Goal: Task Accomplishment & Management: Use online tool/utility

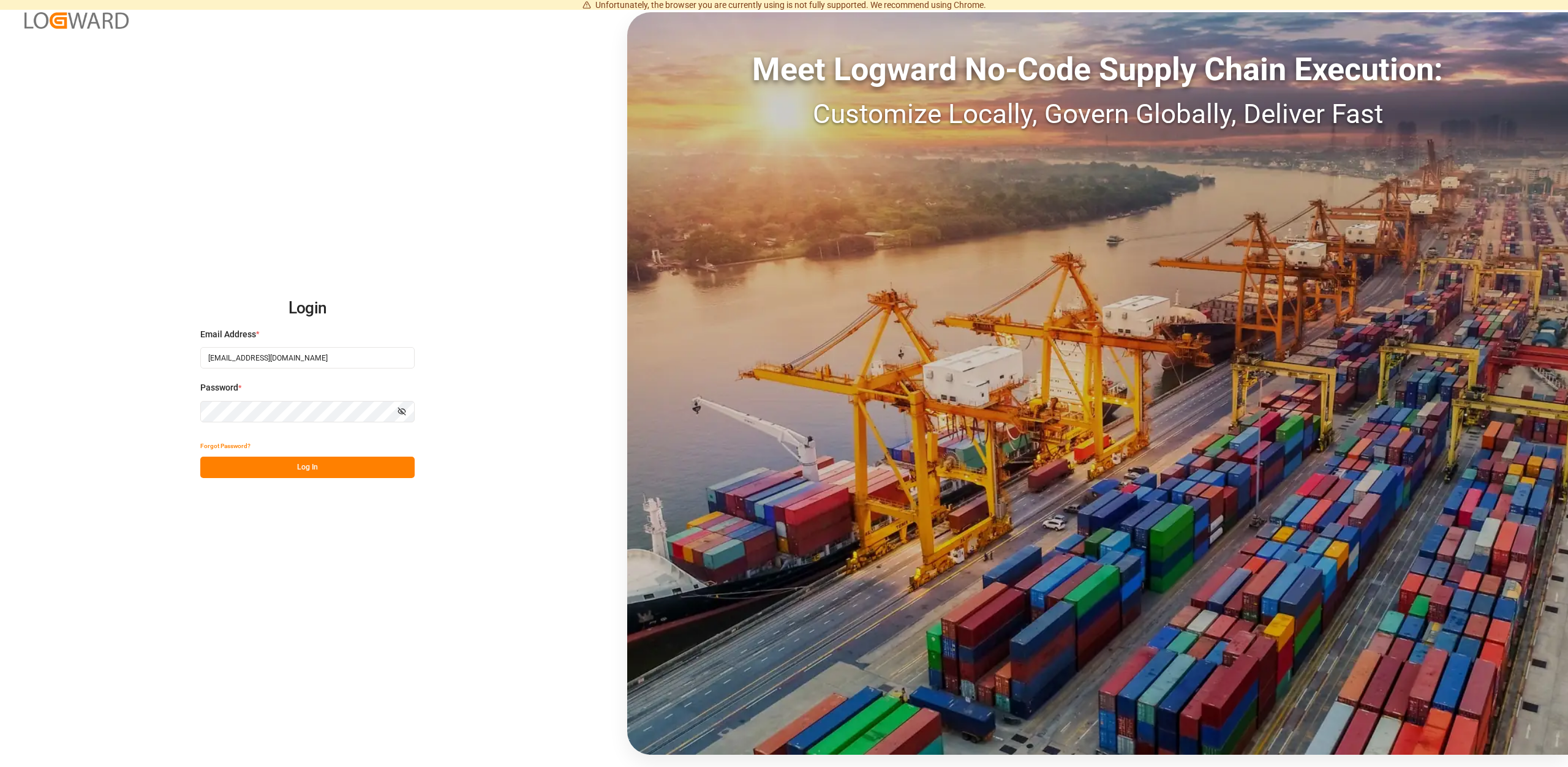
click at [326, 461] on button "Log In" at bounding box center [307, 467] width 214 height 21
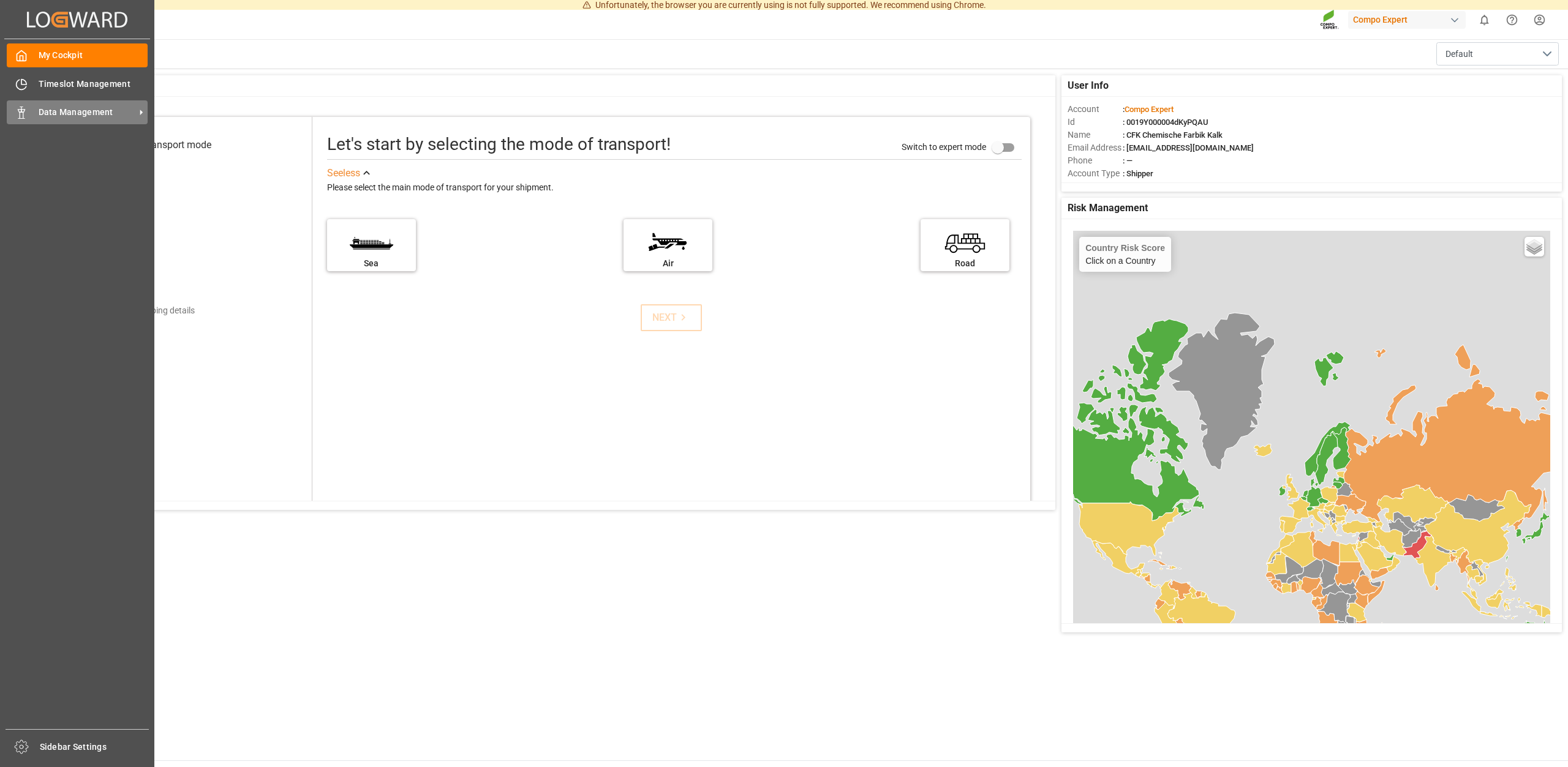
click at [85, 108] on span "Data Management" at bounding box center [87, 112] width 97 height 13
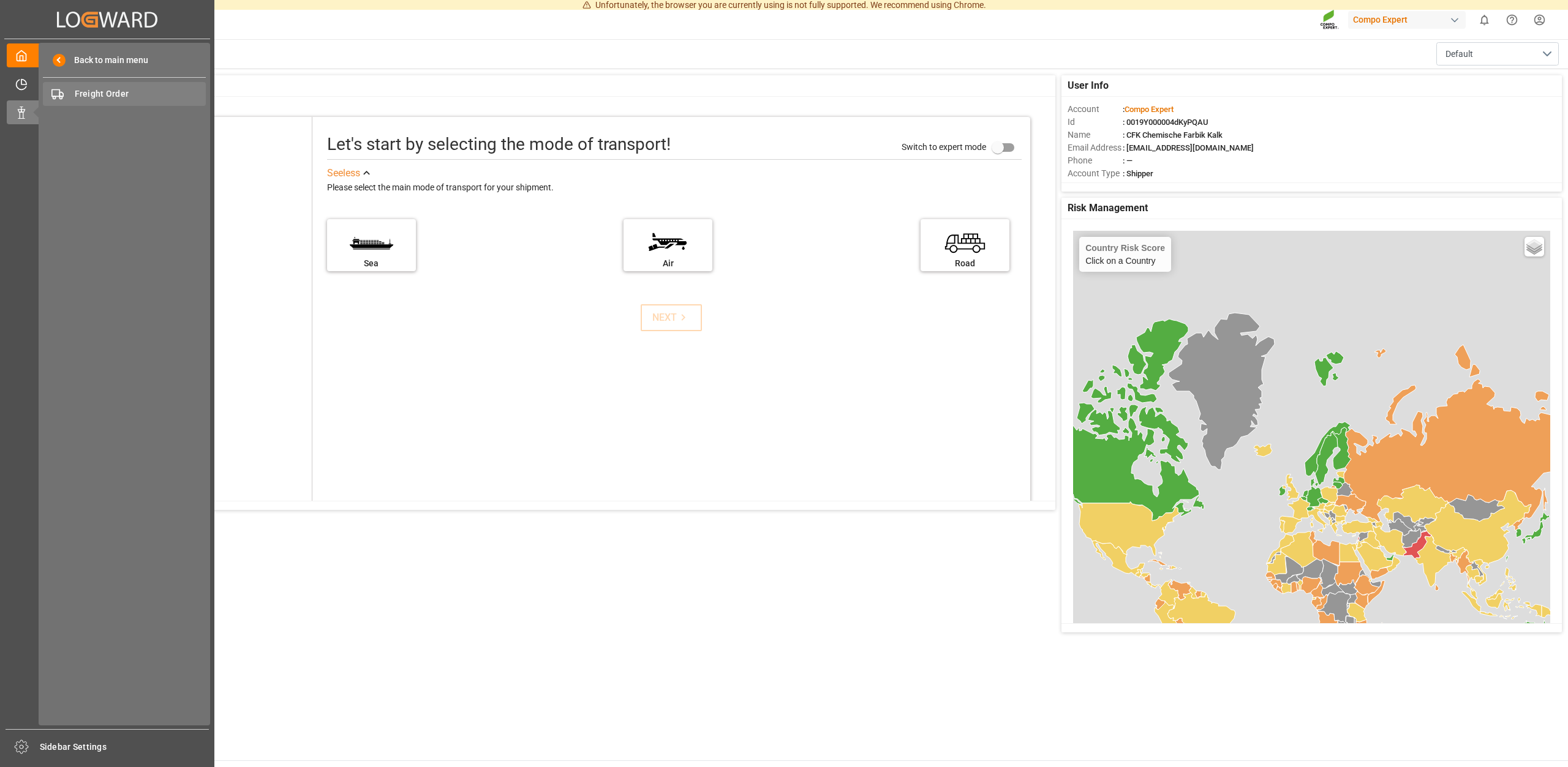
click at [92, 87] on div "Freight Order Freight Order" at bounding box center [124, 94] width 163 height 24
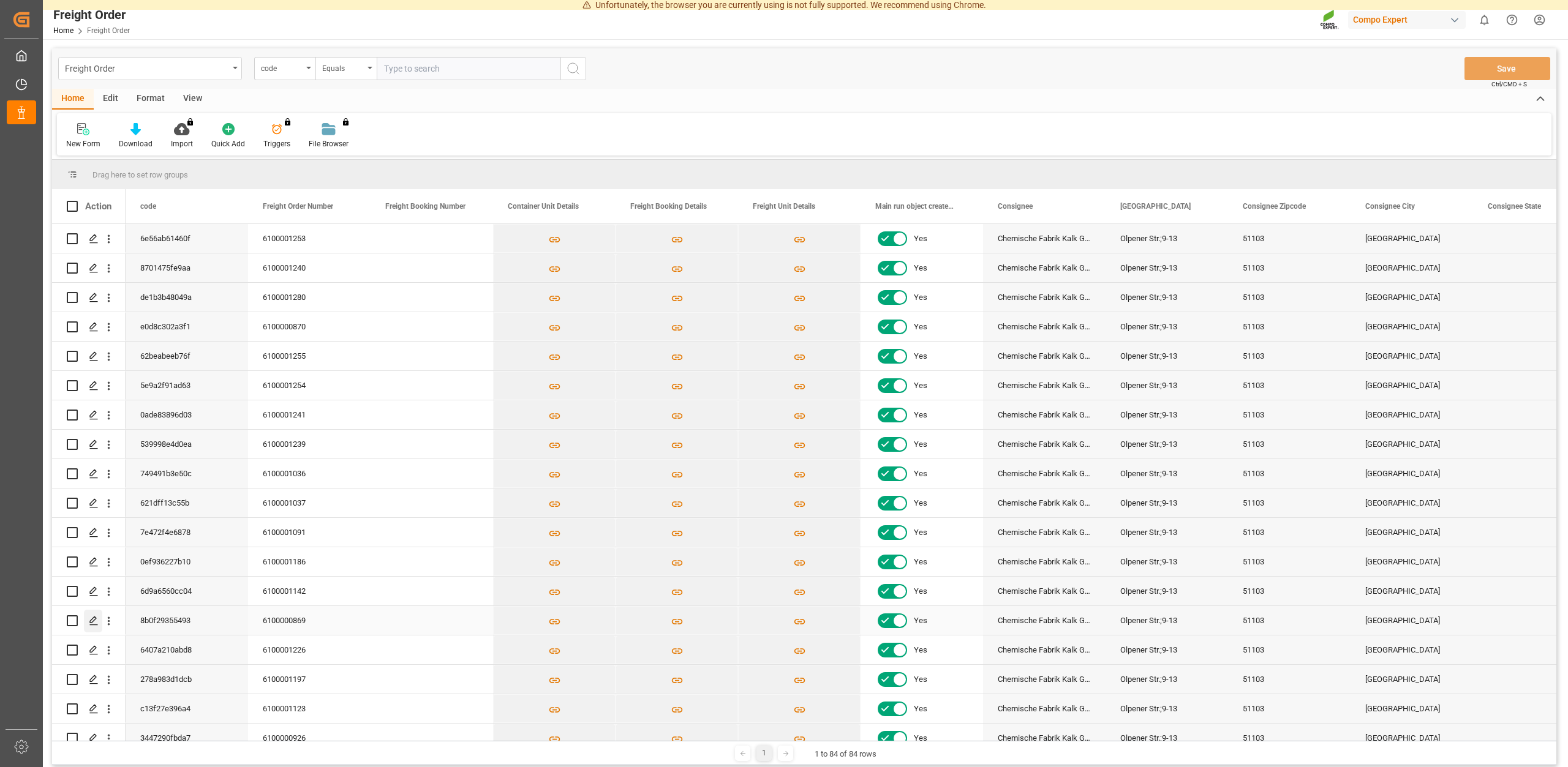
click at [92, 620] on icon "Press SPACE to select this row." at bounding box center [93, 621] width 10 height 10
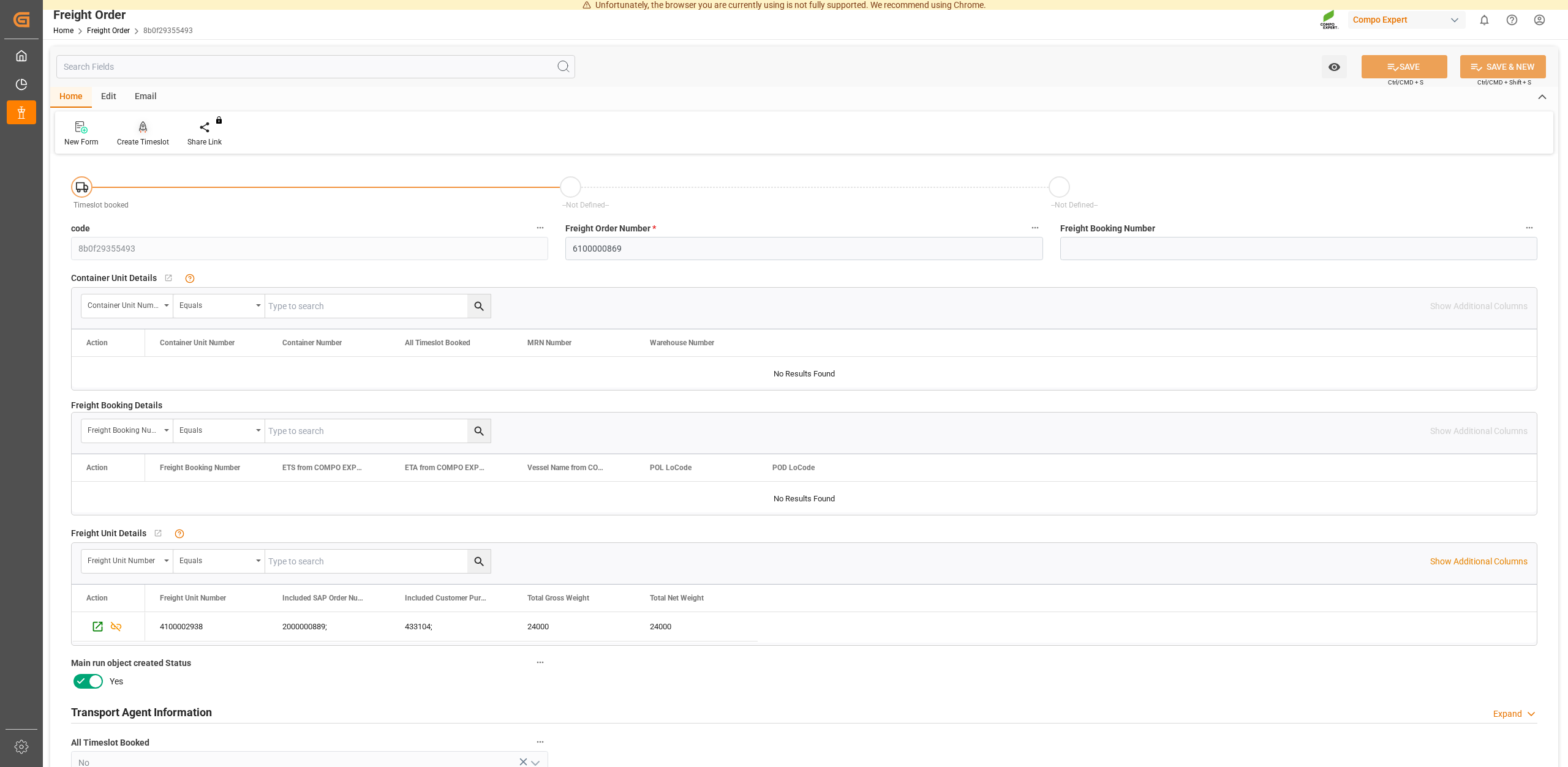
click at [148, 136] on div "Create Timeslot" at bounding box center [143, 133] width 70 height 27
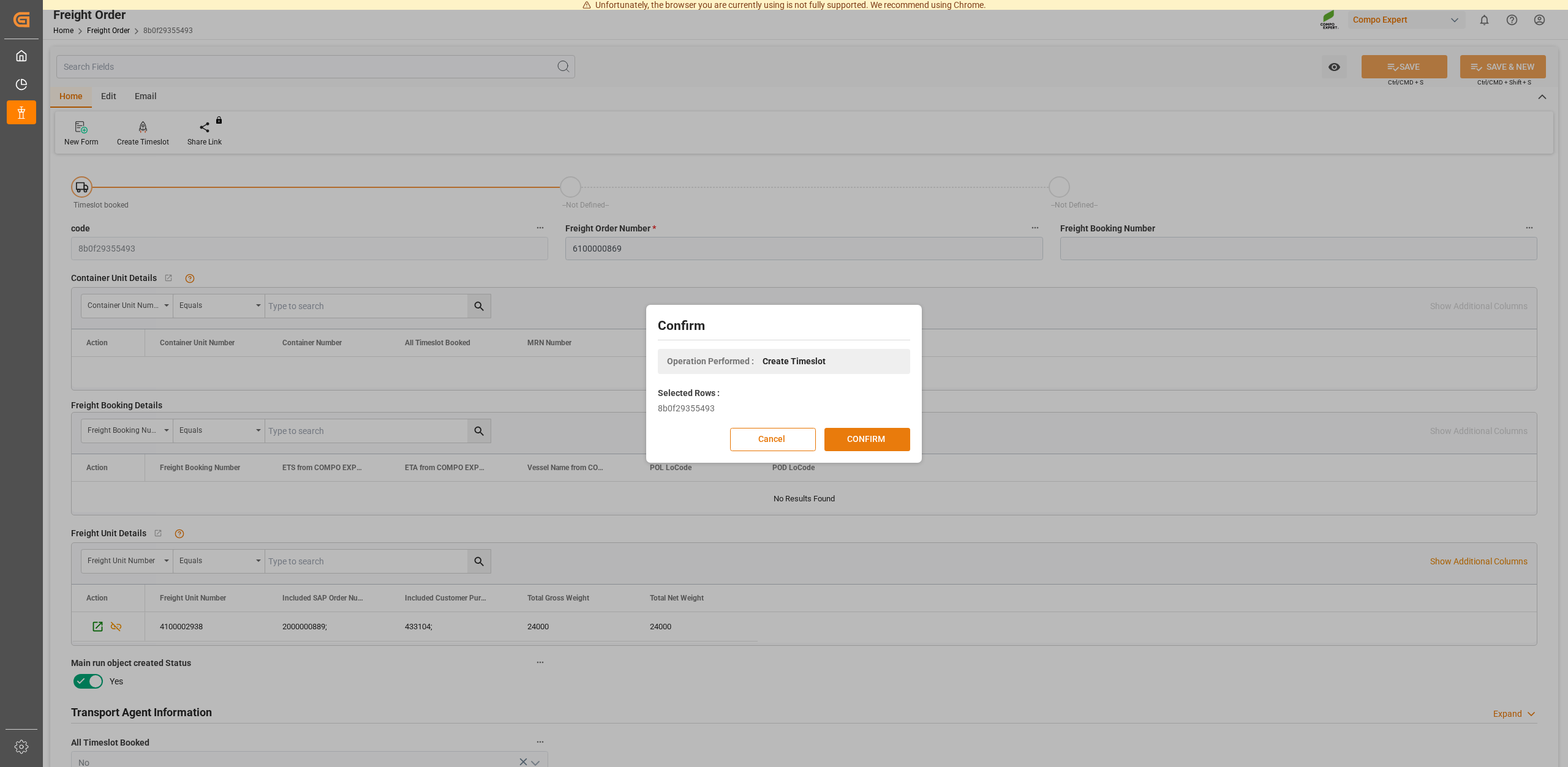
click at [850, 435] on button "CONFIRM" at bounding box center [867, 439] width 85 height 24
click at [908, 24] on div "Confirm Operation Performed : Create Timeslot Selected Rows : 8b0f29355493 Canc…" at bounding box center [784, 384] width 1568 height 767
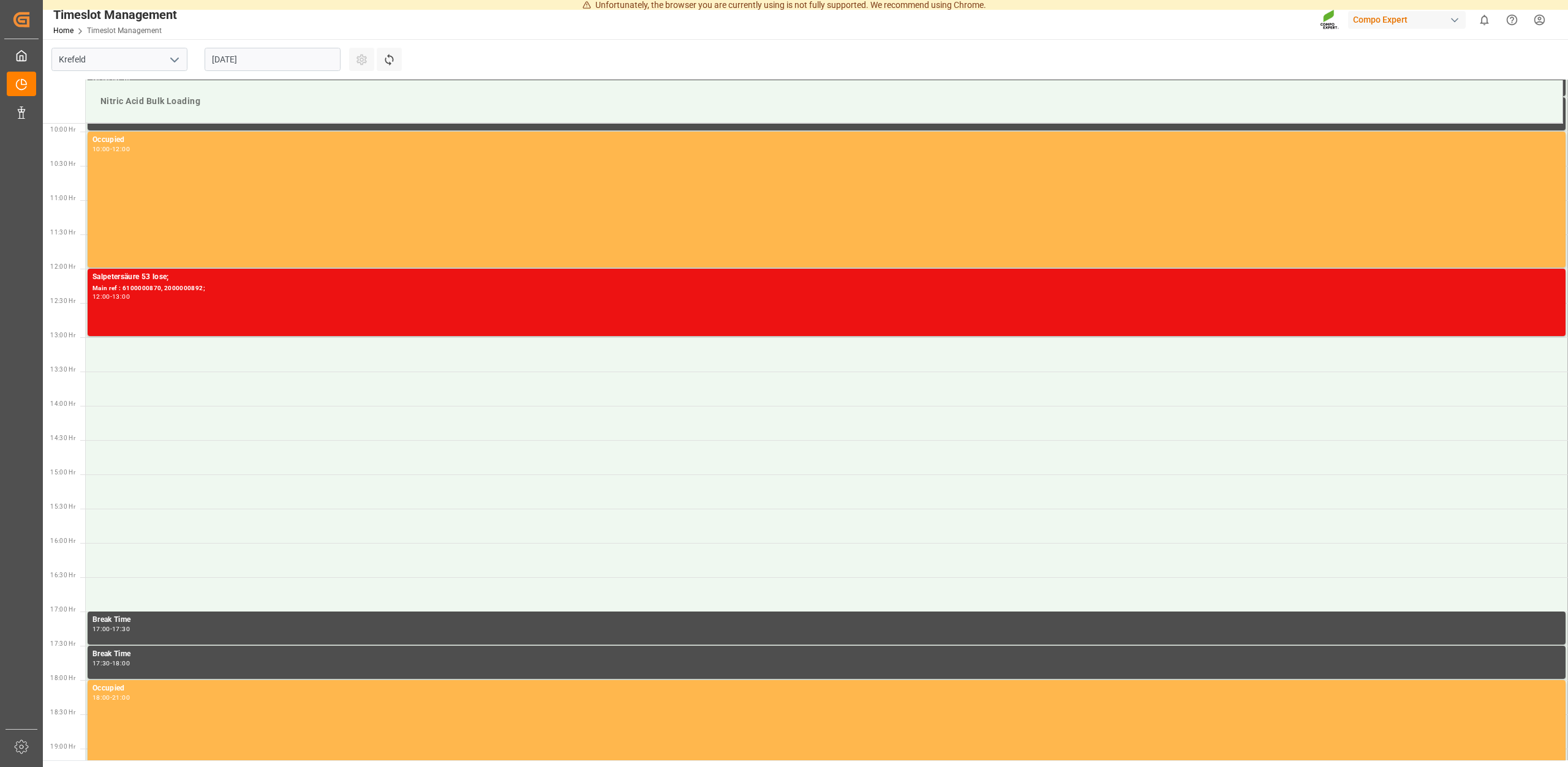
scroll to position [678, 0]
click at [313, 59] on input "20.08.2025" at bounding box center [272, 59] width 136 height 24
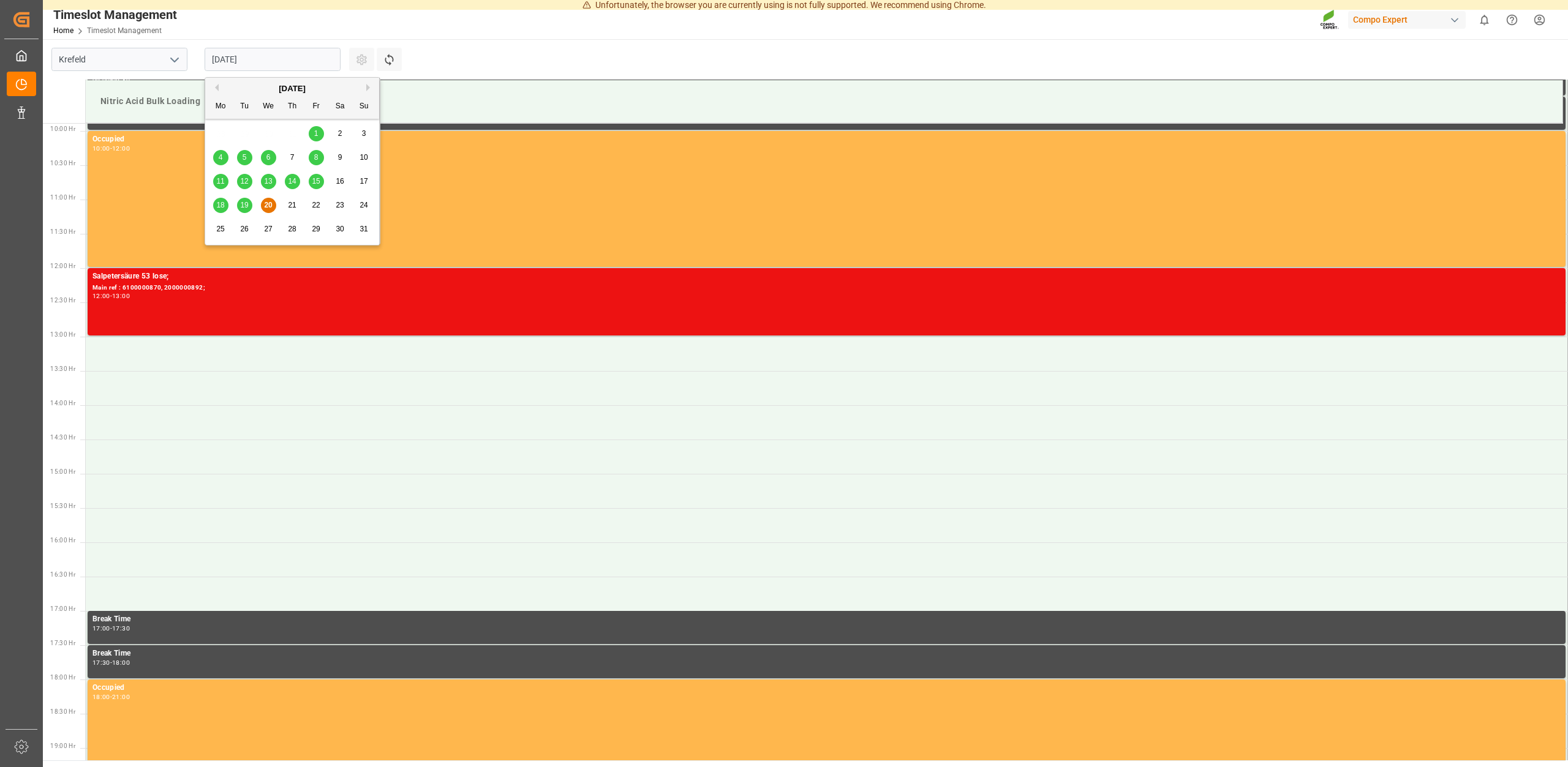
click at [291, 204] on span "21" at bounding box center [291, 204] width 8 height 8
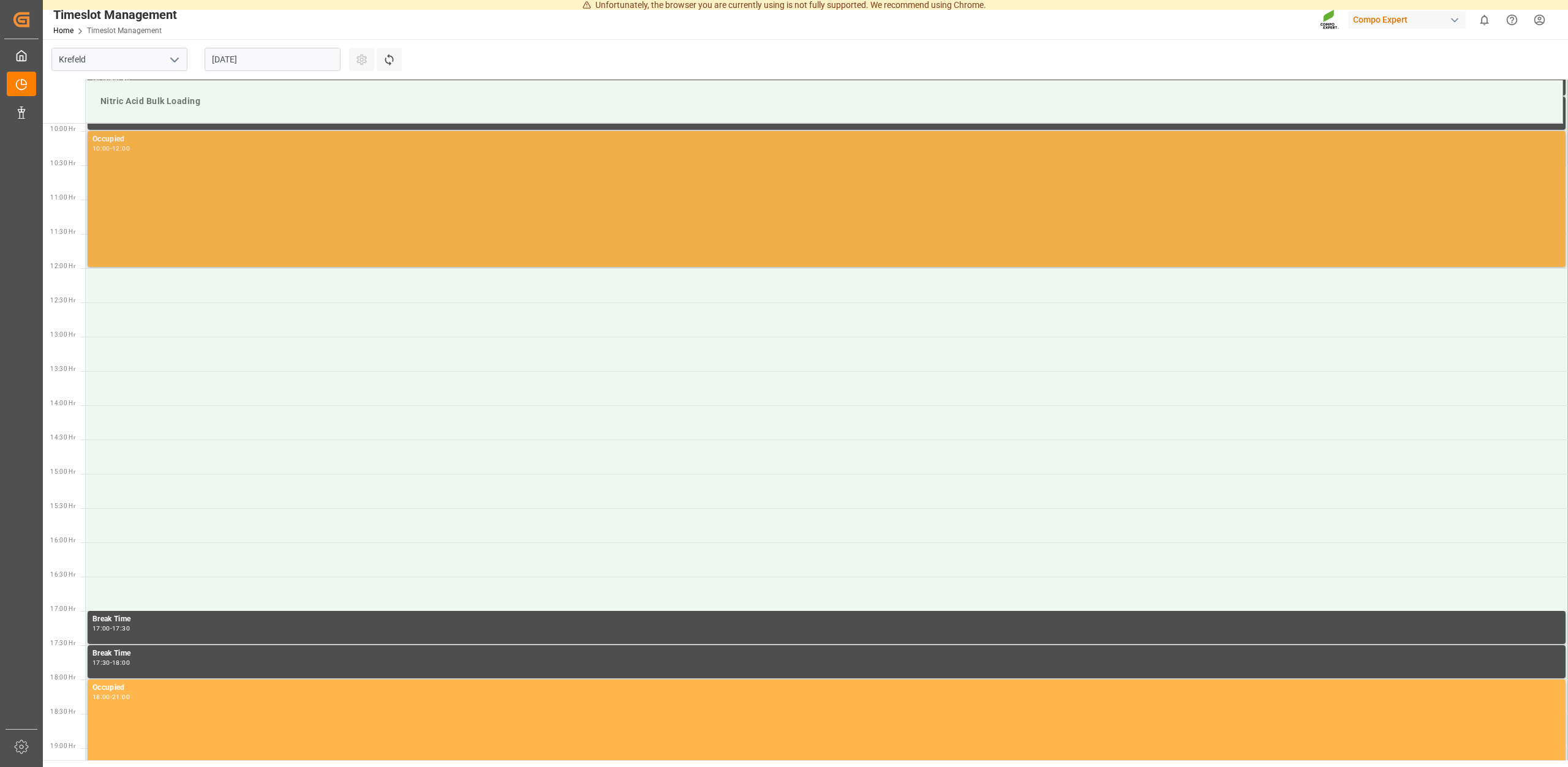
scroll to position [553, 0]
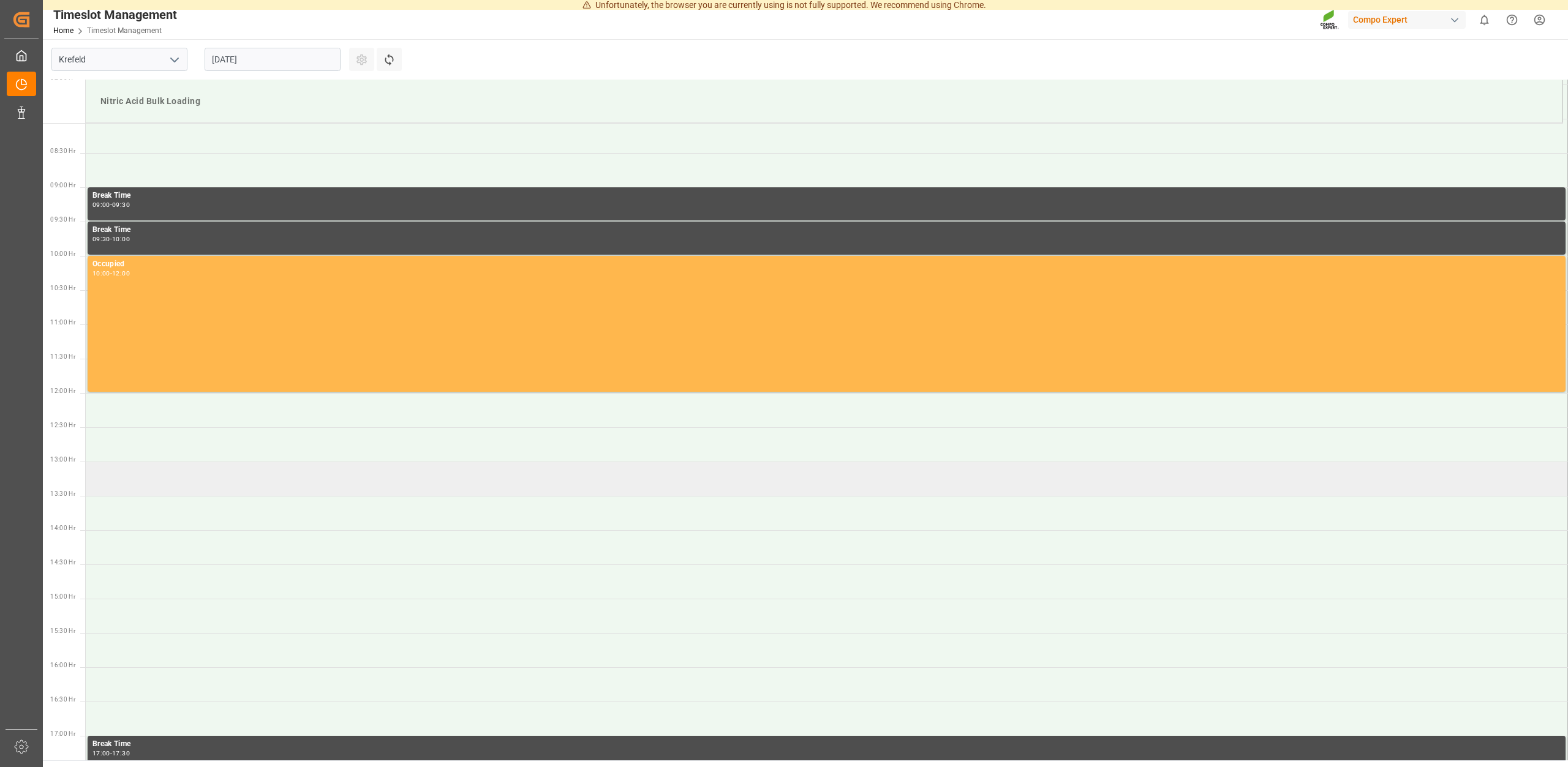
click at [156, 485] on td at bounding box center [826, 478] width 1482 height 34
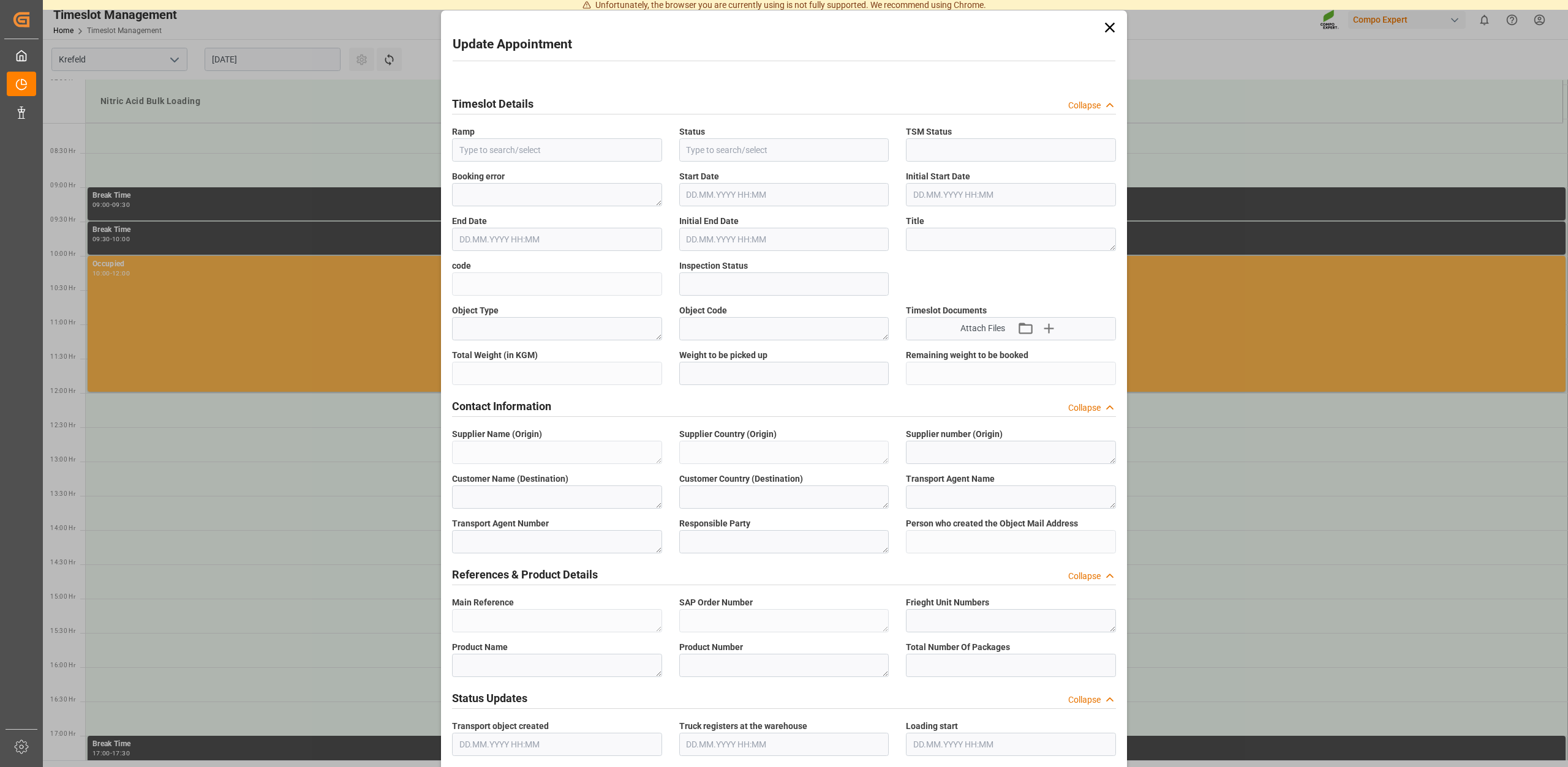
type input "Nitric Acid Bulk Loading"
type input "Transport object created"
type input "Booked"
type input "f4c0cde3c171"
type input "Open"
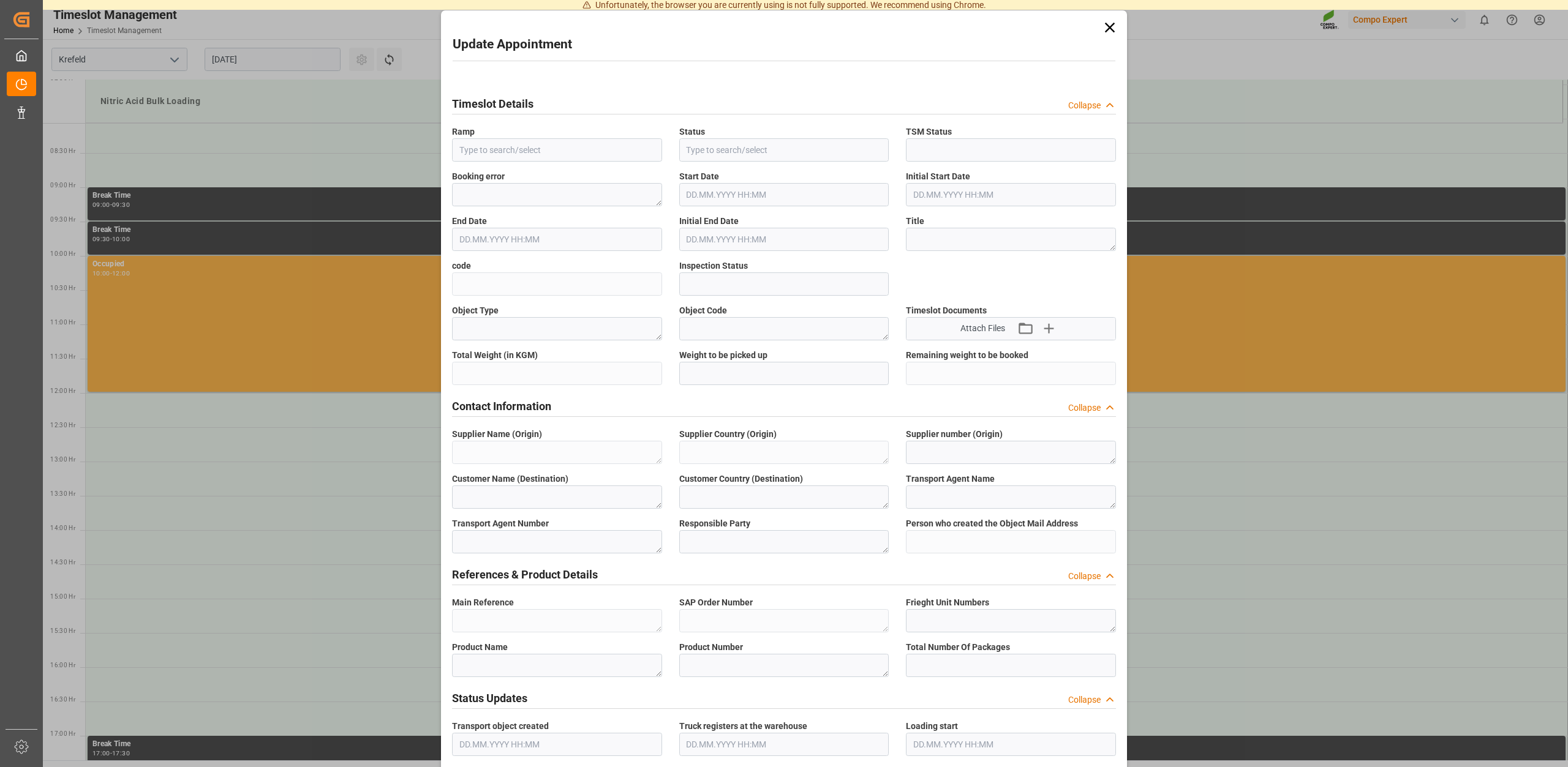
type textarea "Main-Run"
type textarea "SP_EWM"
type textarea "Chemische Fabrik Kalk GmbH"
type textarea "DE"
type textarea "Chemische Fabrik Kalk GmbH, (CFK)"
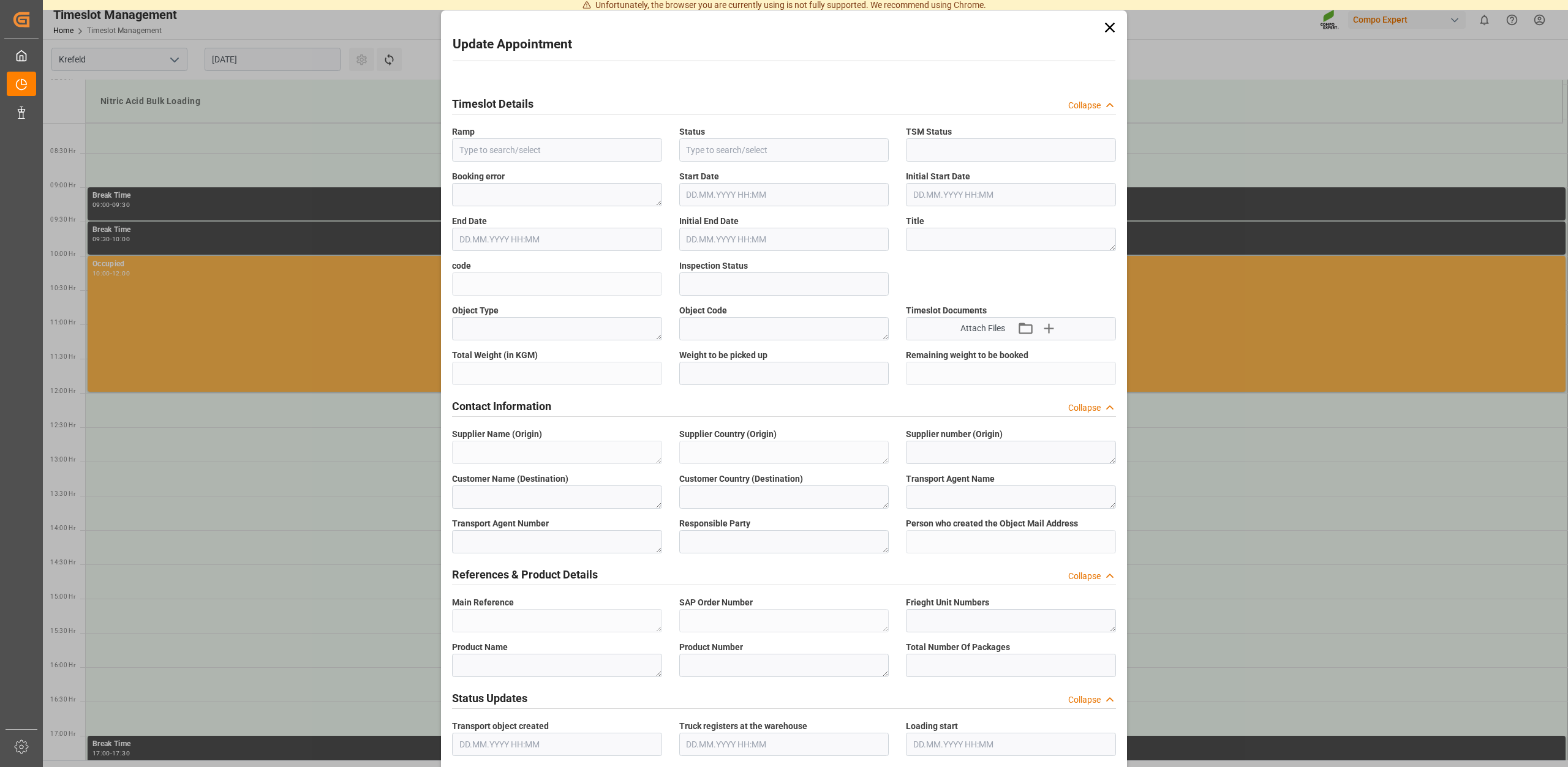
type textarea "5355955"
type textarea "Compo Expert"
type input "Thorsten.Meier@compo-expert.com"
type textarea "6100000869"
type textarea "2000000889;"
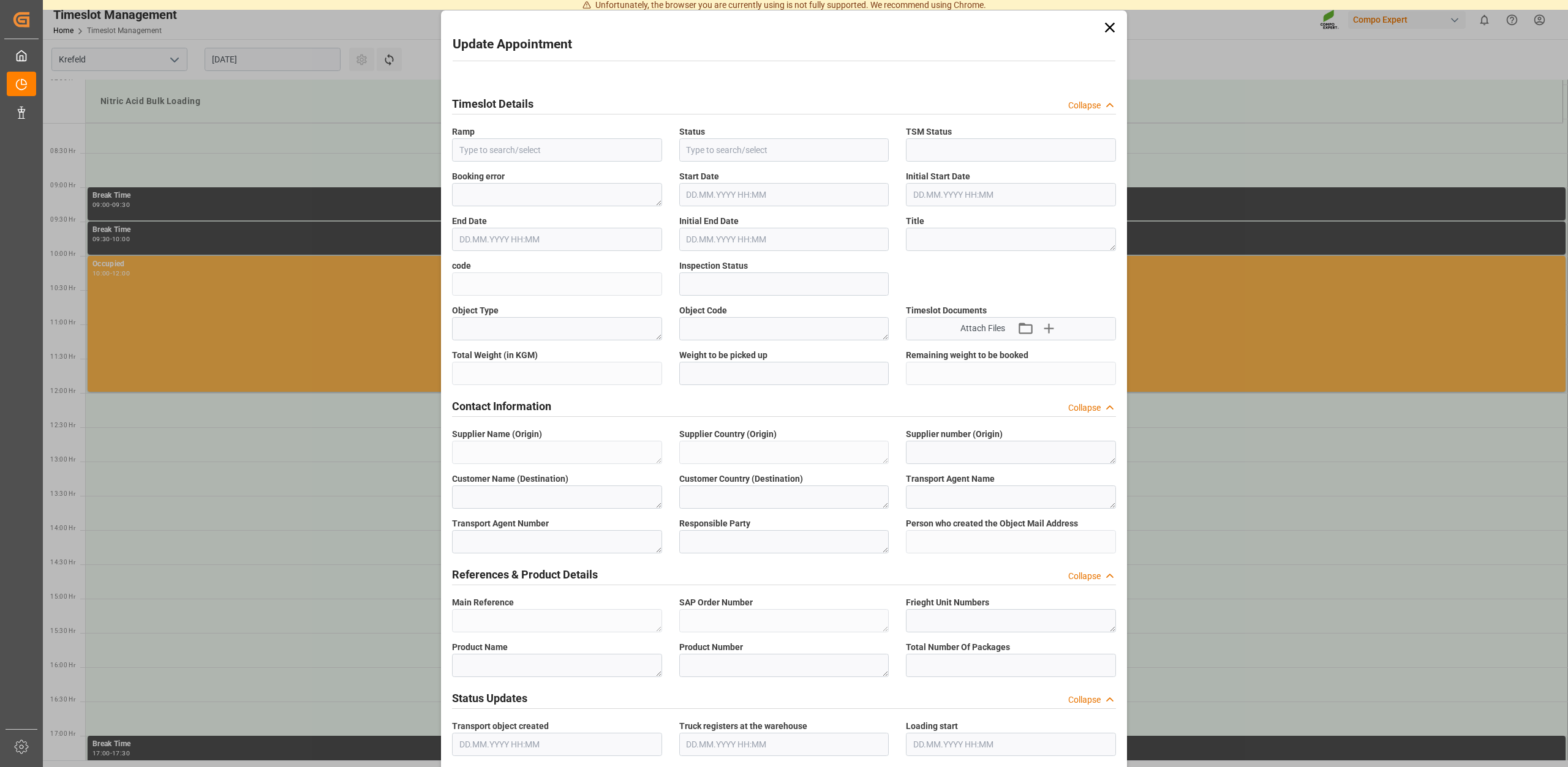
type textarea "4100002938;"
type textarea "Salpetersäure 53 lose;"
type textarea "1510002000;"
type textarea "Z100"
type textarea "3500"
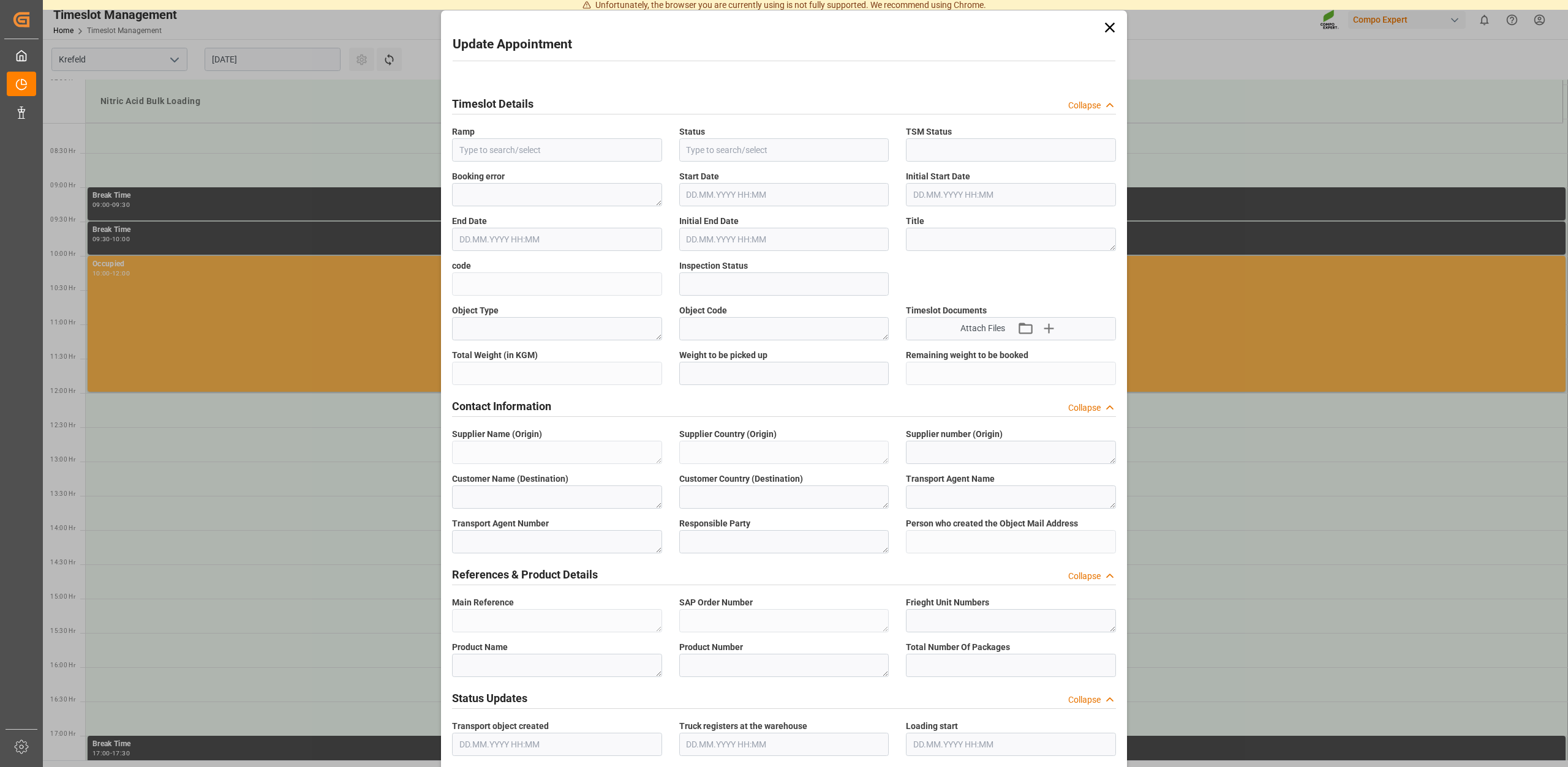
type input "6100000869"
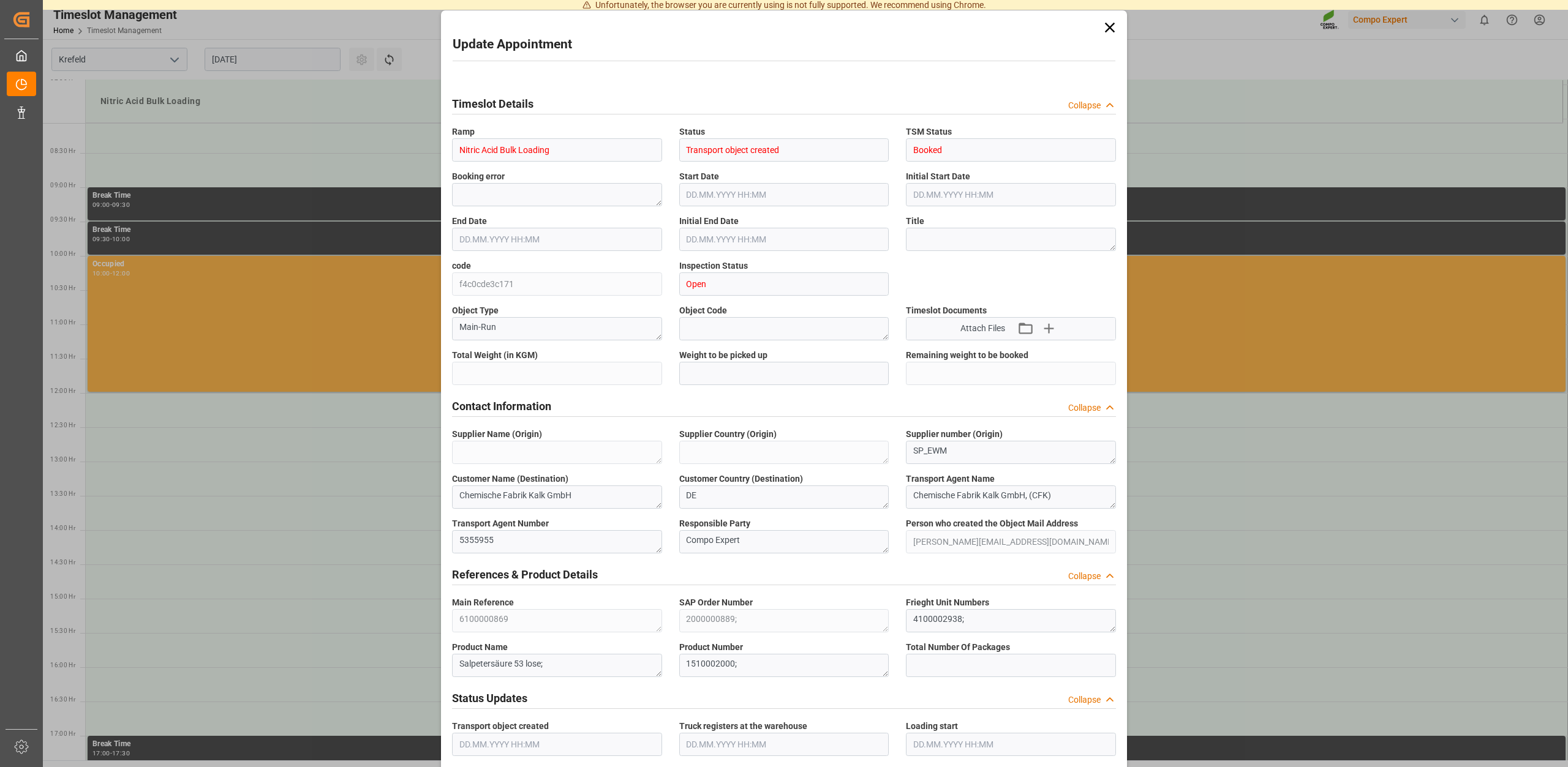
type input "24000"
type input "0"
type input "21.08.2025 13:00"
type input "21.08.2025 13:30"
type input "01.08.2025 13:04"
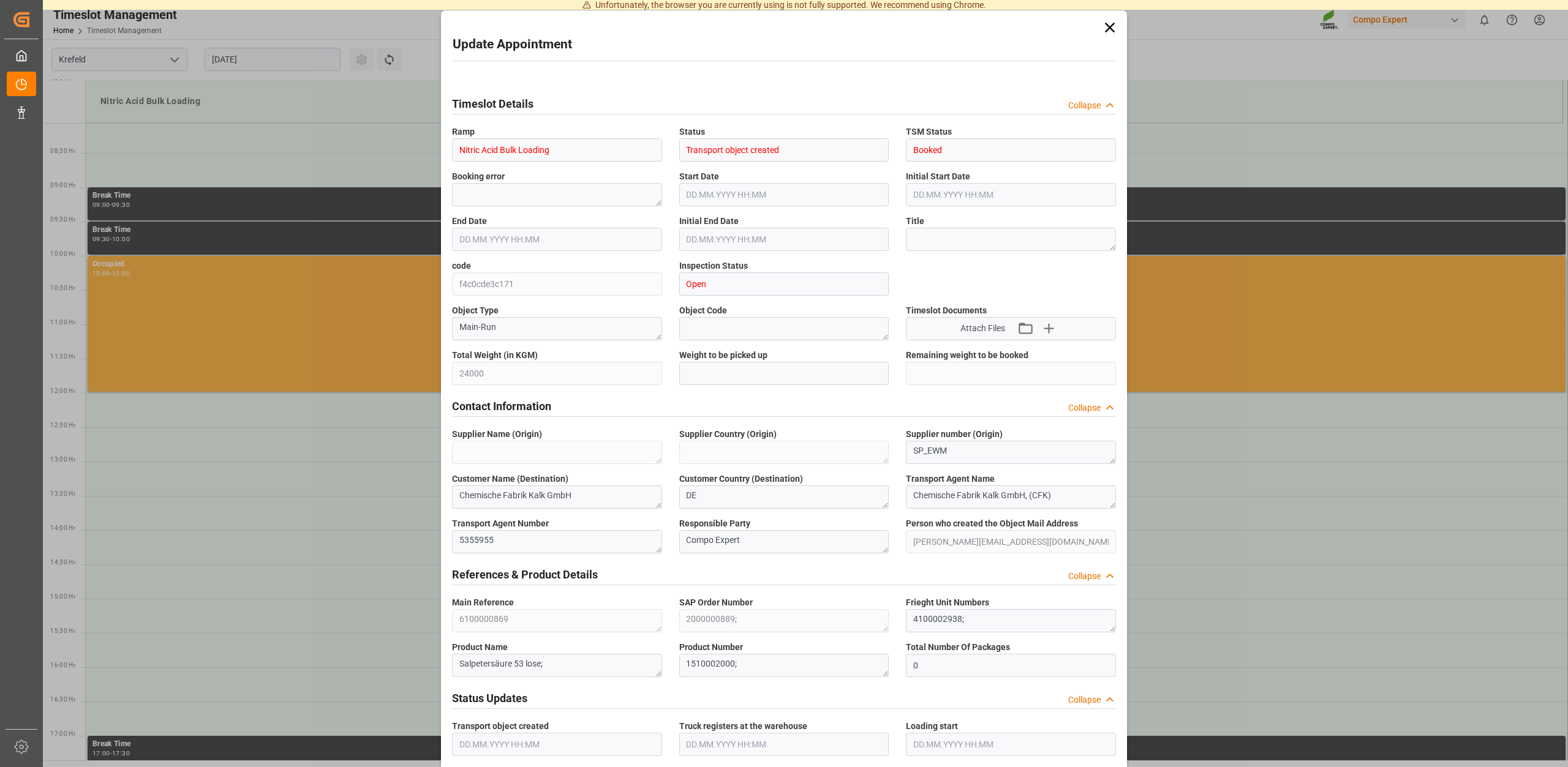
type input "20.08.2025 08:57"
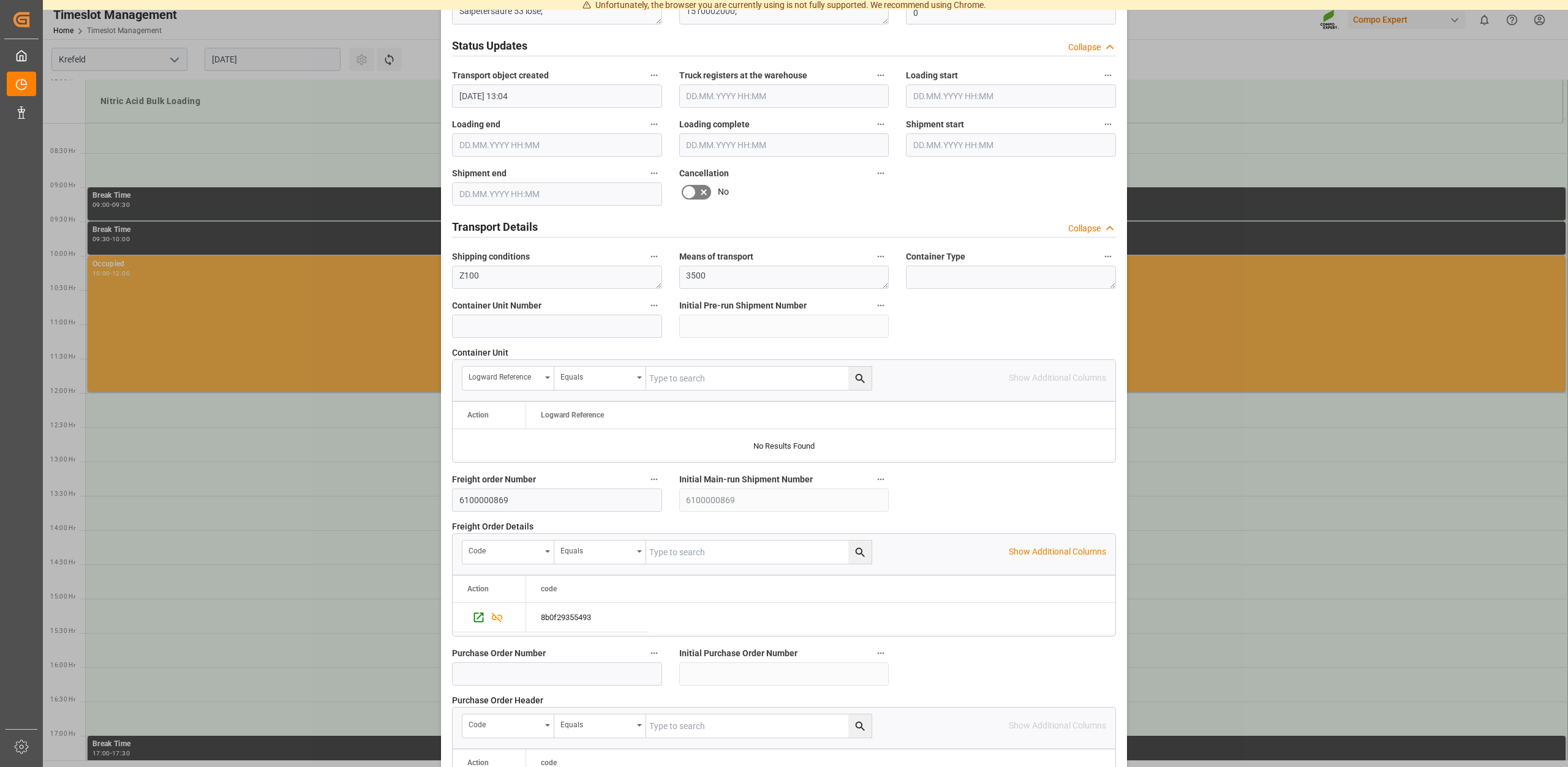
scroll to position [932, 0]
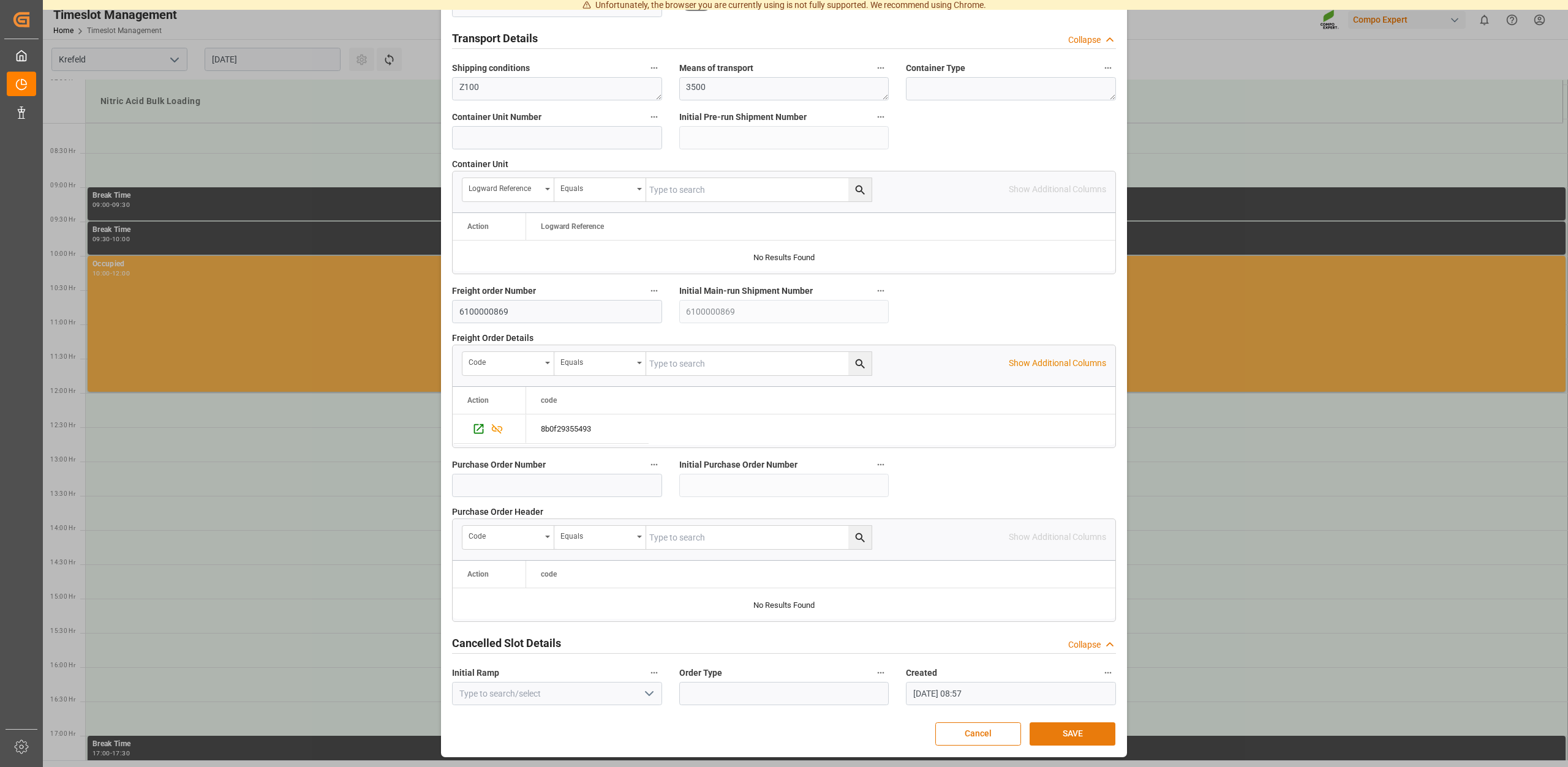
click at [1078, 736] on button "SAVE" at bounding box center [1072, 734] width 85 height 24
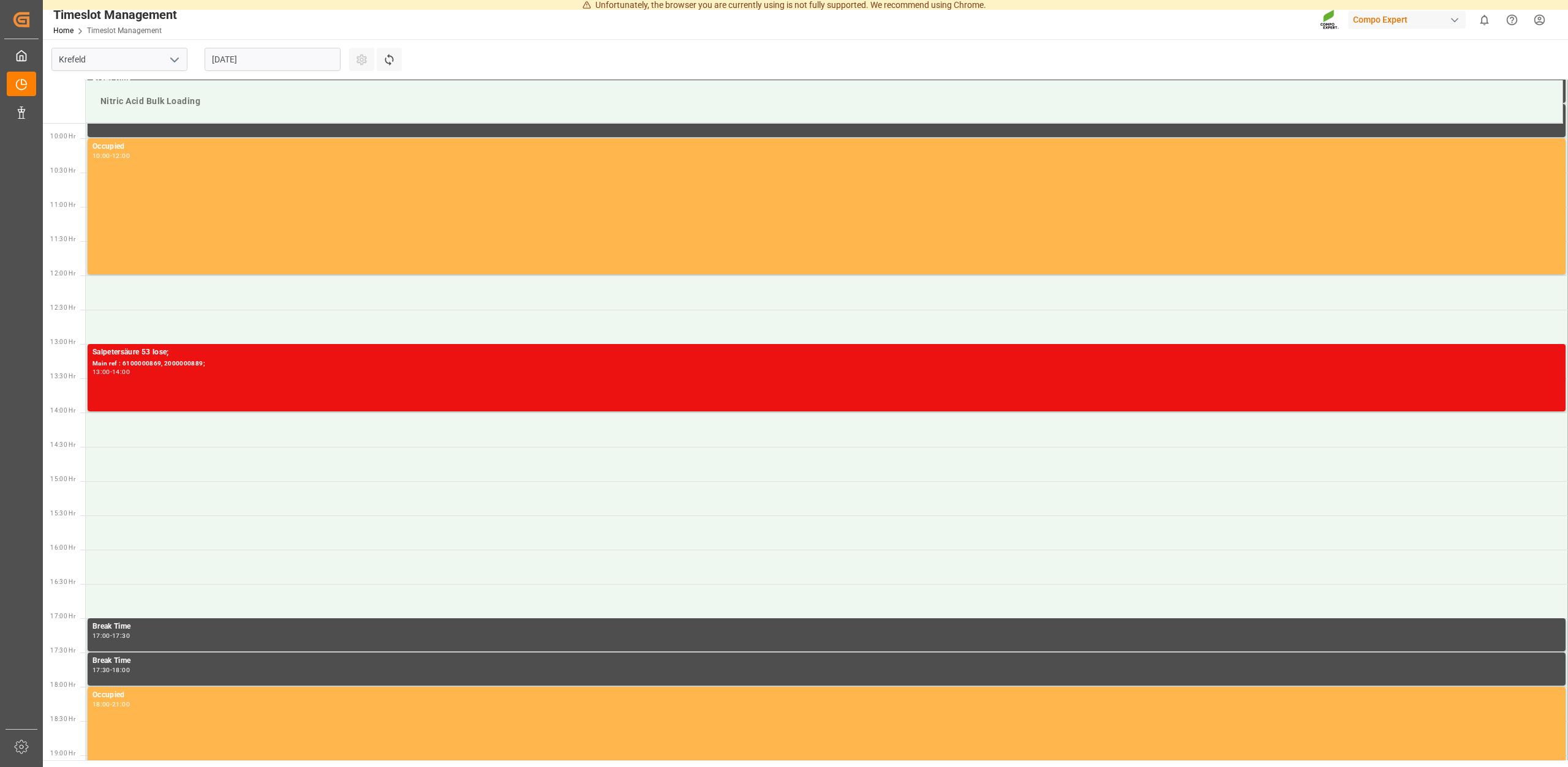
scroll to position [627, 0]
